Goal: Transaction & Acquisition: Purchase product/service

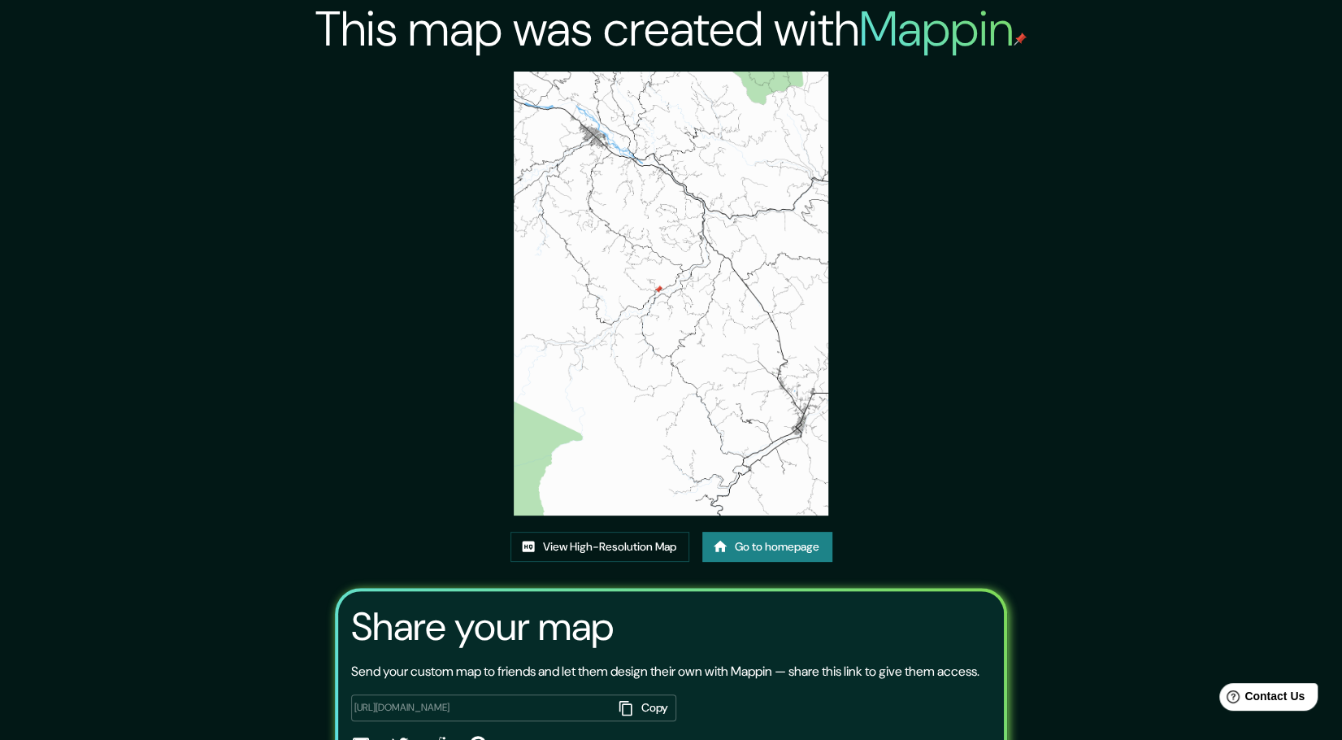
click at [777, 116] on img at bounding box center [671, 294] width 314 height 444
click at [738, 551] on link "Go to homepage" at bounding box center [767, 547] width 130 height 30
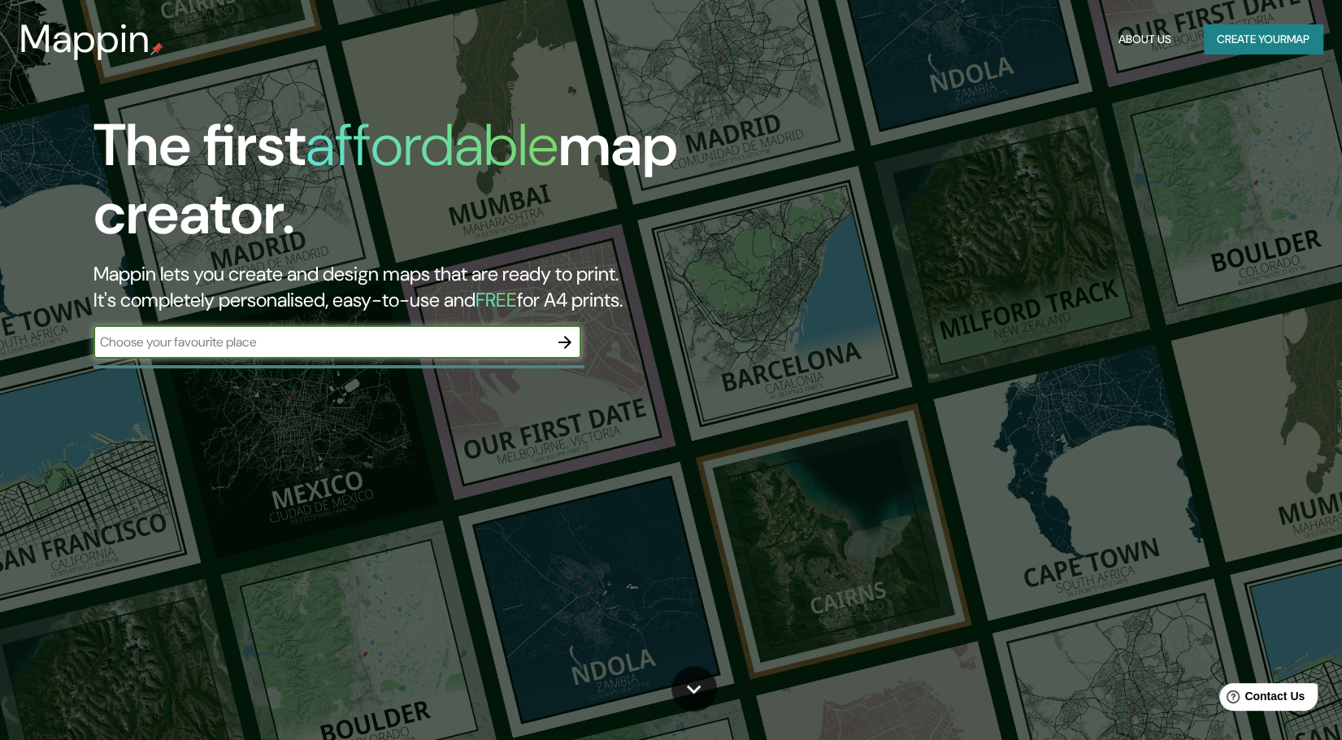
click at [401, 342] on input "text" at bounding box center [320, 342] width 455 height 19
click at [563, 347] on icon "button" at bounding box center [565, 342] width 13 height 13
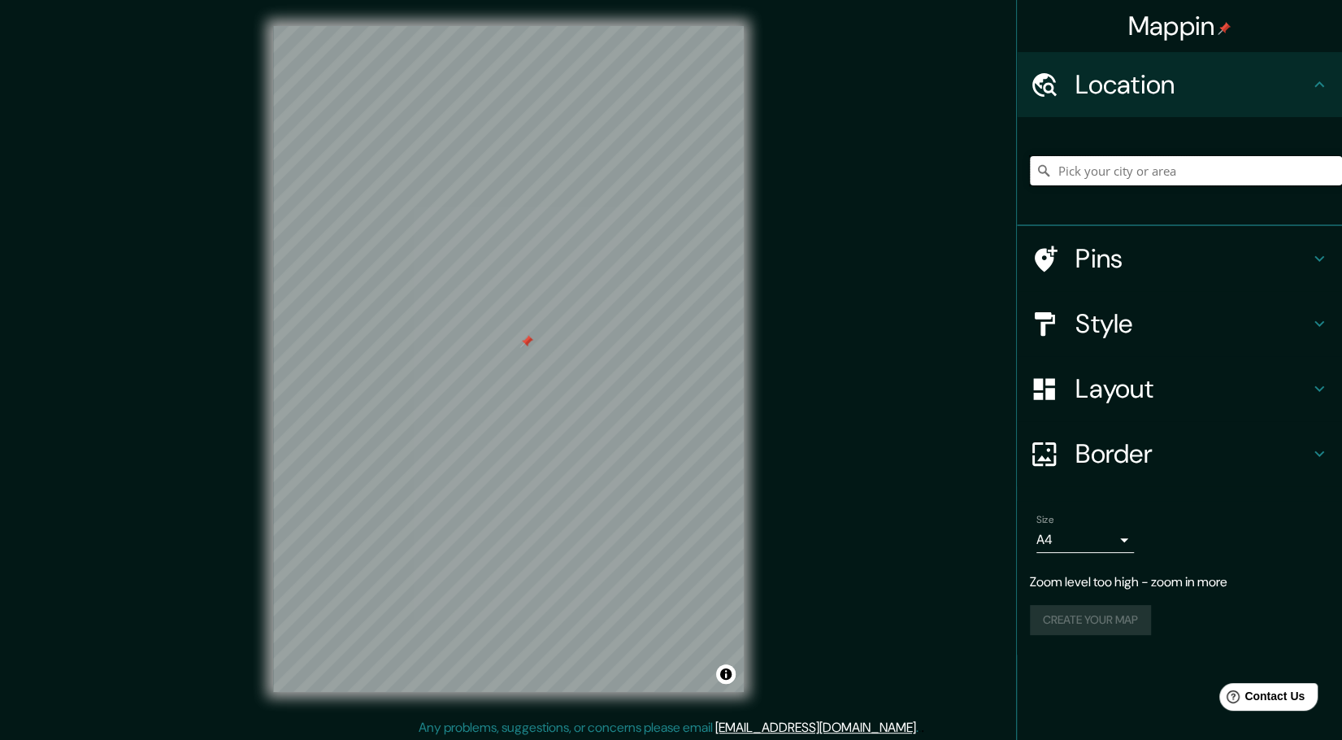
click at [1076, 168] on input "Pick your city or area" at bounding box center [1186, 170] width 312 height 29
click at [1089, 176] on input "Pick your city or area" at bounding box center [1186, 170] width 312 height 29
click at [1091, 176] on input "Pick your city or area" at bounding box center [1186, 170] width 312 height 29
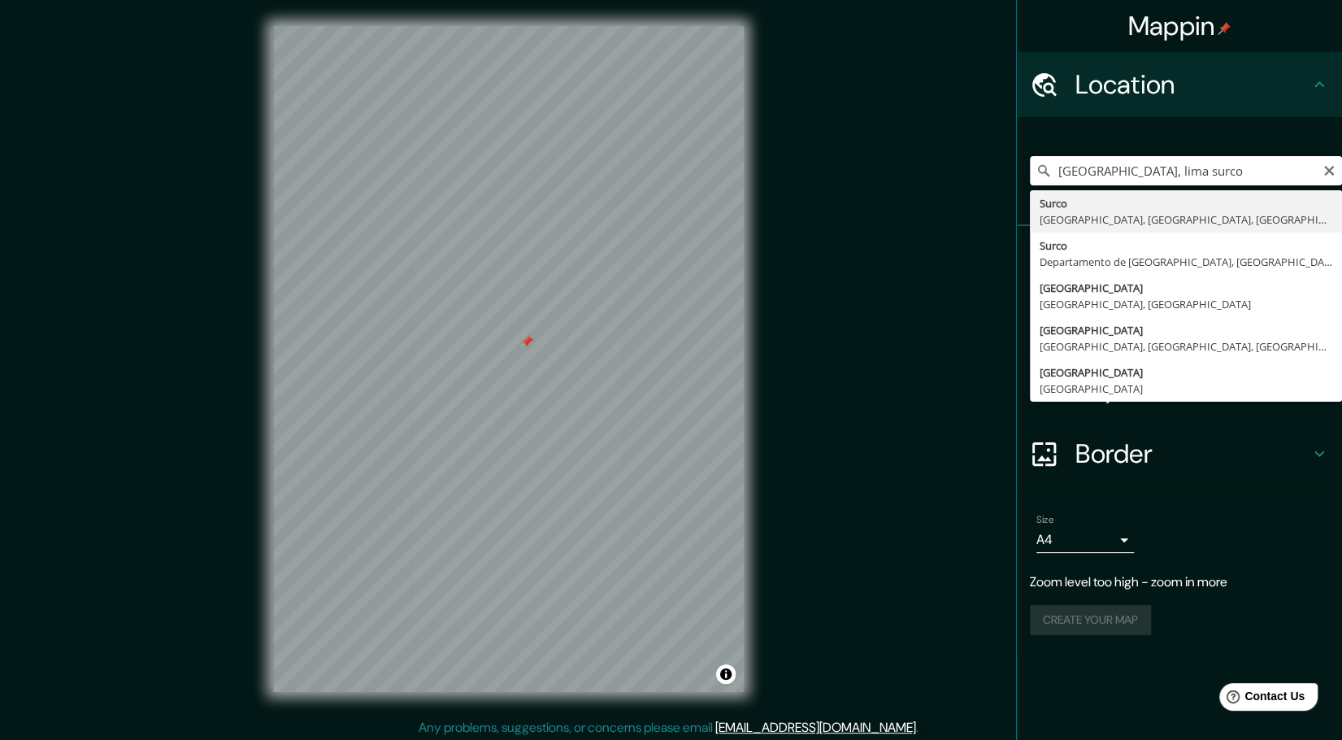
type input "Surco, [GEOGRAPHIC_DATA], [GEOGRAPHIC_DATA], [GEOGRAPHIC_DATA]"
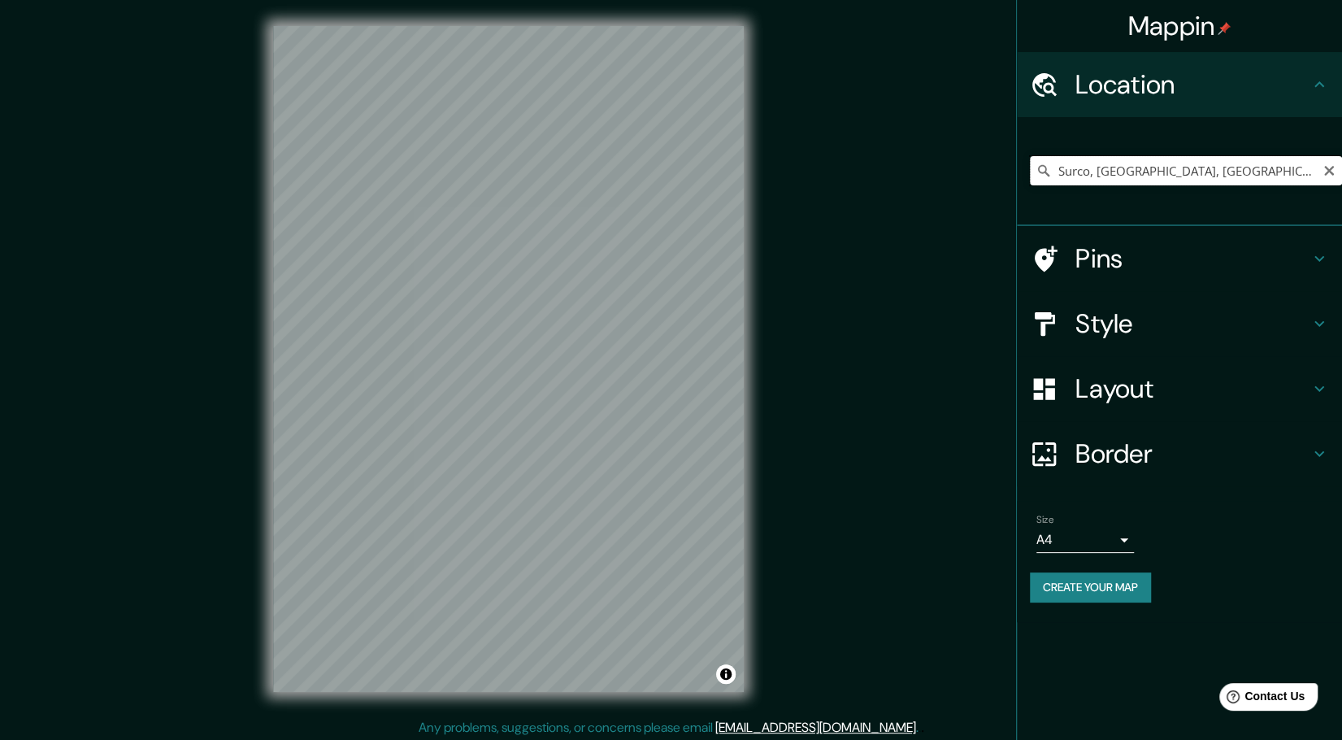
click at [1106, 175] on input "Surco, [GEOGRAPHIC_DATA], [GEOGRAPHIC_DATA], [GEOGRAPHIC_DATA]" at bounding box center [1186, 170] width 312 height 29
drag, startPoint x: 1289, startPoint y: 167, endPoint x: 925, endPoint y: 176, distance: 364.3
click at [925, 176] on div "Mappin Location [GEOGRAPHIC_DATA], [GEOGRAPHIC_DATA], [GEOGRAPHIC_DATA], [GEOGR…" at bounding box center [671, 372] width 1342 height 744
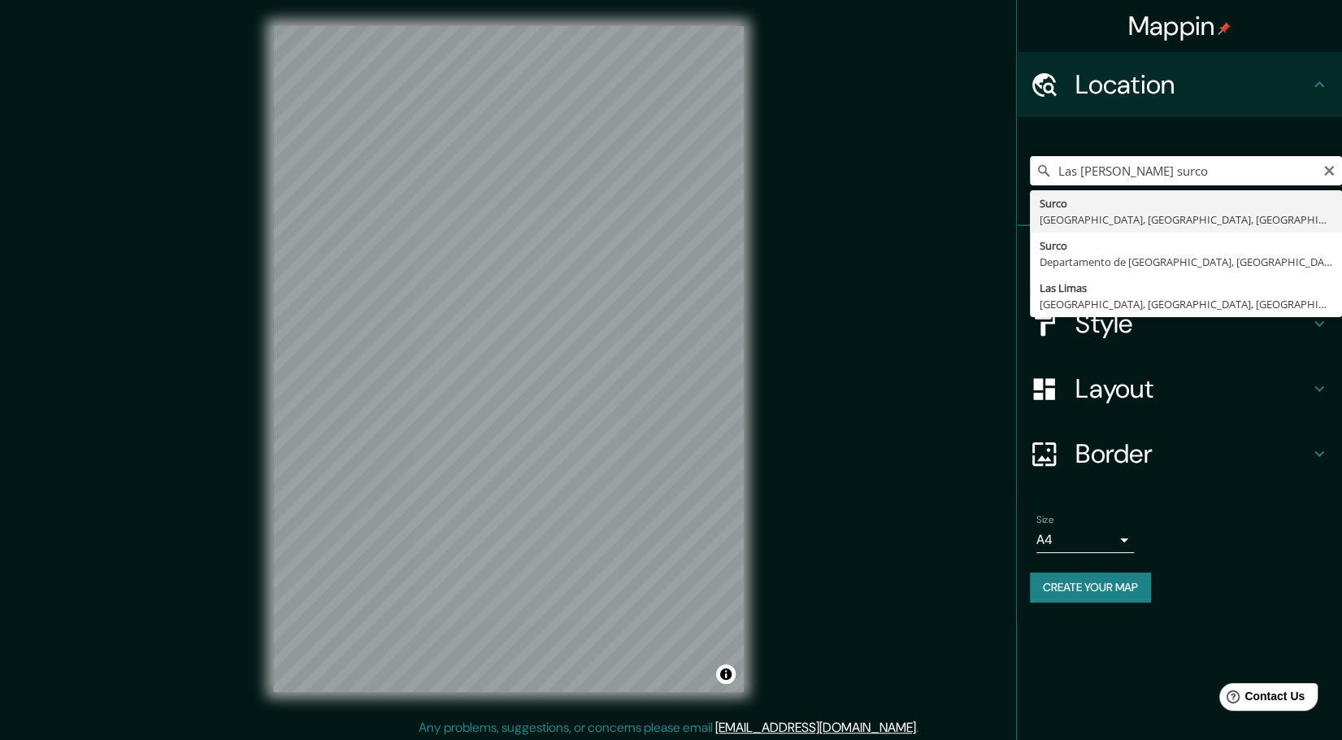
type input "Surco, [GEOGRAPHIC_DATA], [GEOGRAPHIC_DATA], [GEOGRAPHIC_DATA]"
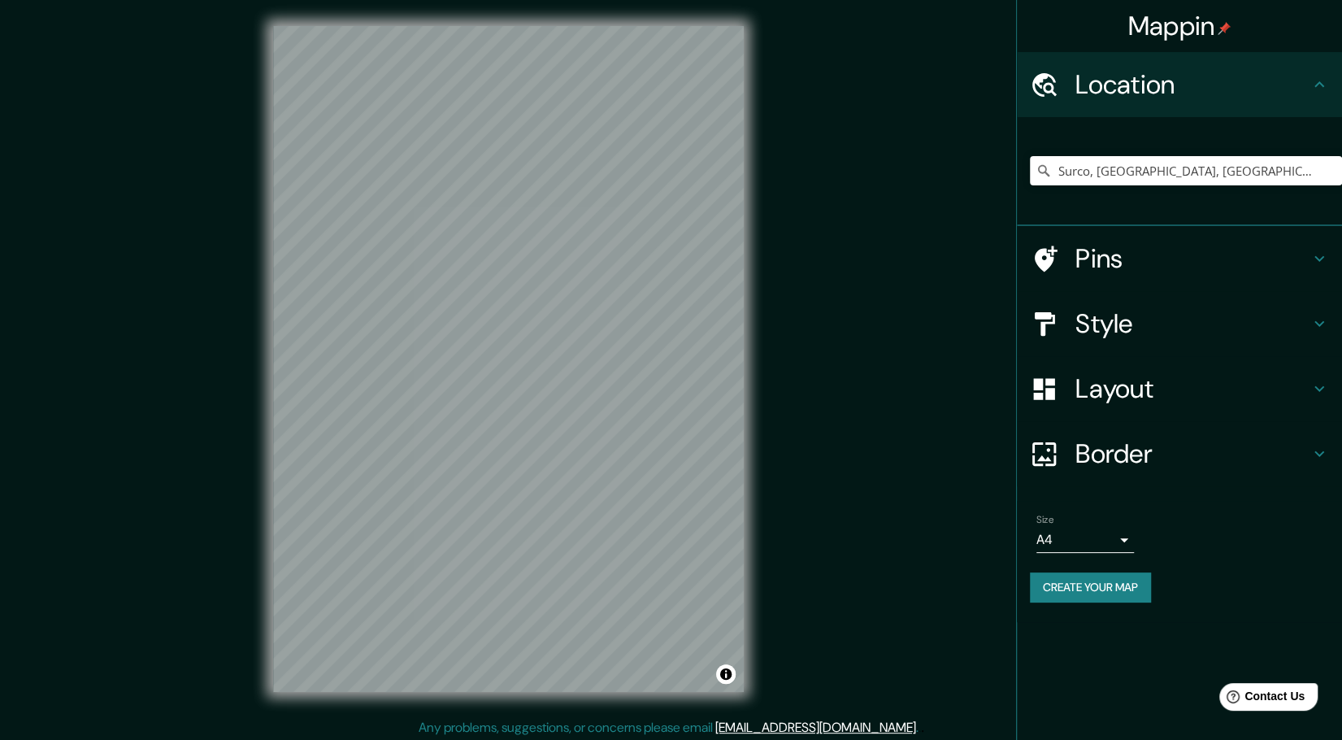
click at [1177, 328] on h4 "Style" at bounding box center [1193, 323] width 234 height 33
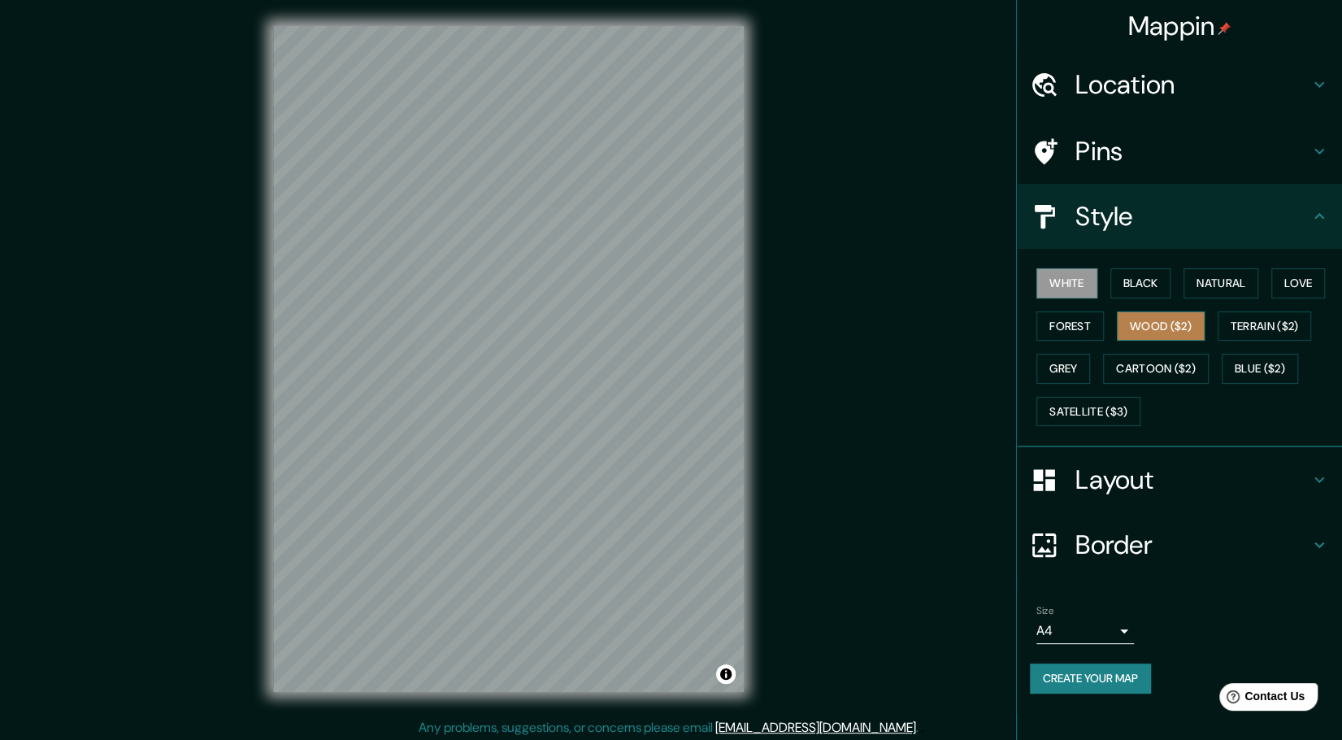
click at [1167, 321] on button "Wood ($2)" at bounding box center [1161, 326] width 88 height 30
click at [1068, 280] on button "White" at bounding box center [1067, 283] width 61 height 30
click at [1148, 285] on button "Black" at bounding box center [1141, 283] width 61 height 30
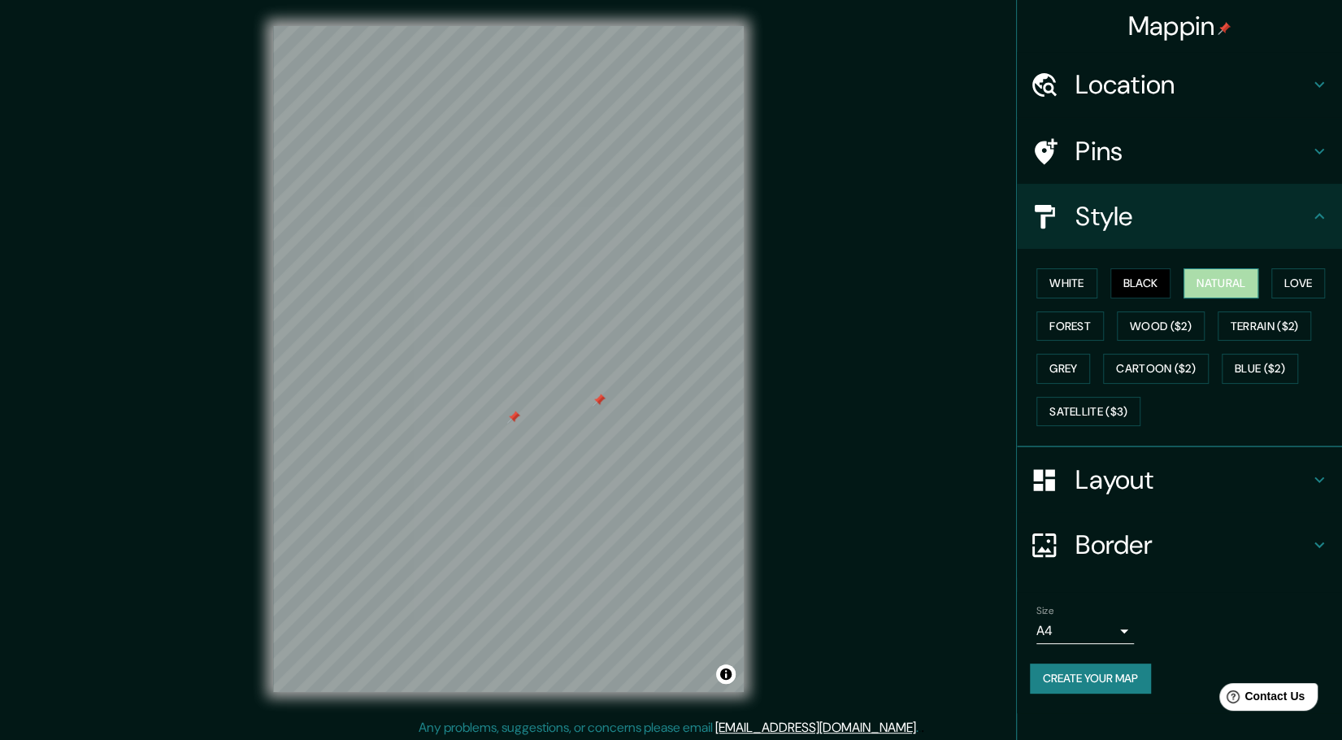
click at [1241, 283] on button "Natural" at bounding box center [1221, 283] width 75 height 30
click at [1306, 279] on button "Love" at bounding box center [1299, 283] width 54 height 30
click at [1069, 317] on button "Forest" at bounding box center [1070, 326] width 67 height 30
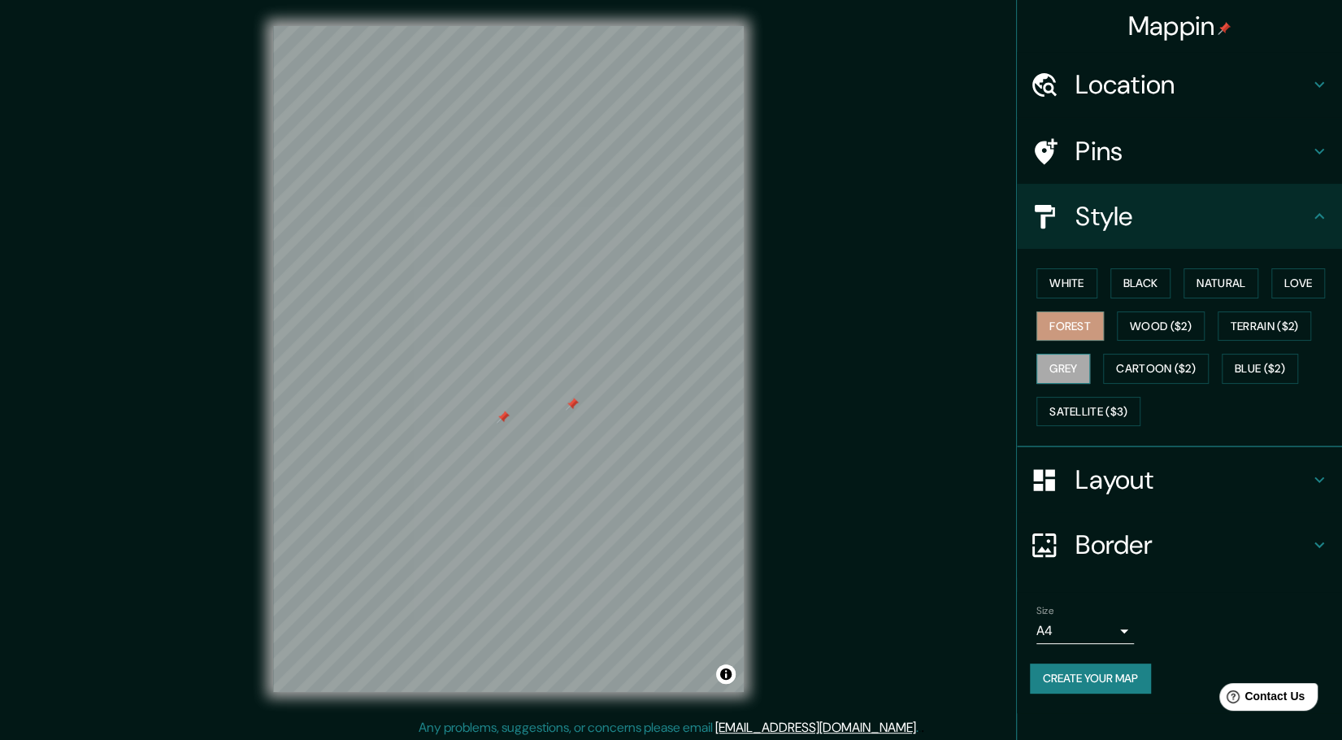
click at [1071, 375] on button "Grey" at bounding box center [1064, 369] width 54 height 30
click at [1086, 287] on button "White" at bounding box center [1067, 283] width 61 height 30
